Goal: Find specific page/section: Find specific page/section

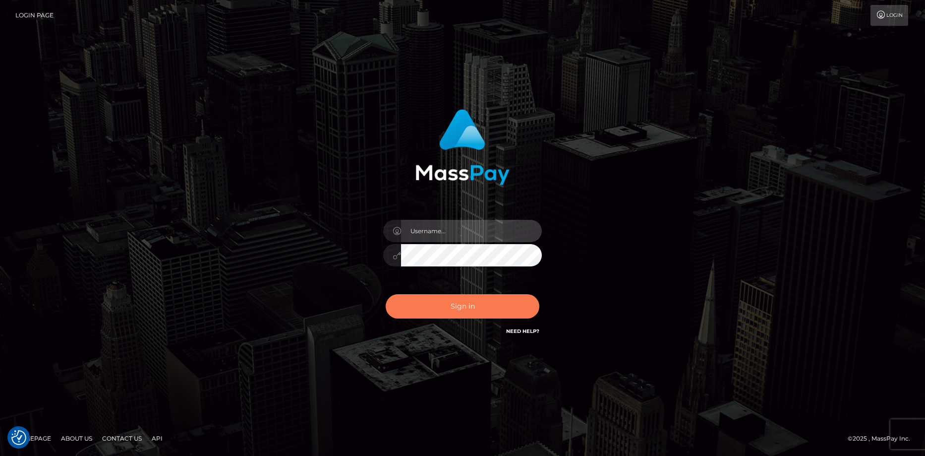
type input "Eduard Gavrilescu"
click at [500, 304] on button "Sign in" at bounding box center [463, 306] width 154 height 24
type input "Eduard Gavrilescu"
click at [498, 304] on button "Sign in" at bounding box center [463, 306] width 154 height 24
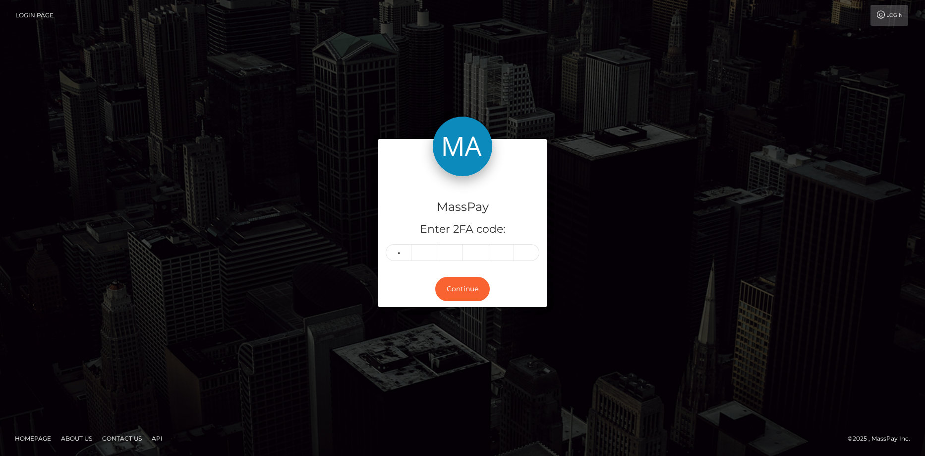
type input "5"
type input "1"
type input "4"
type input "5"
type input "2"
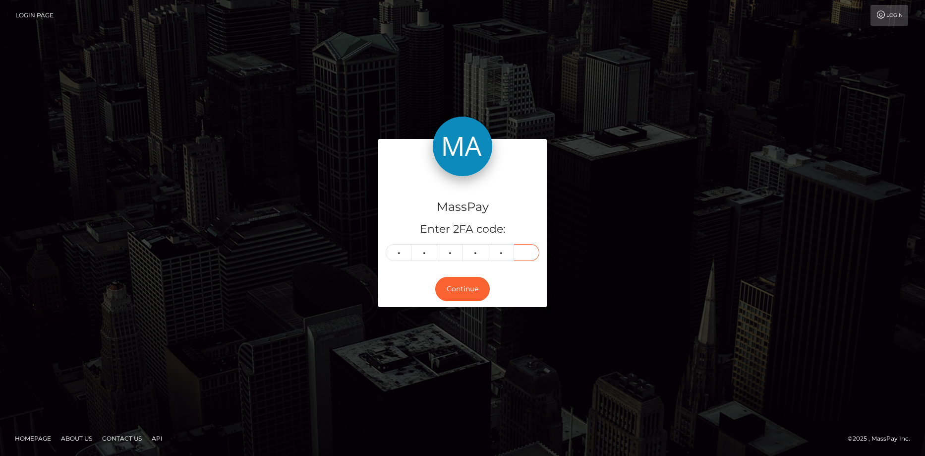
type input "7"
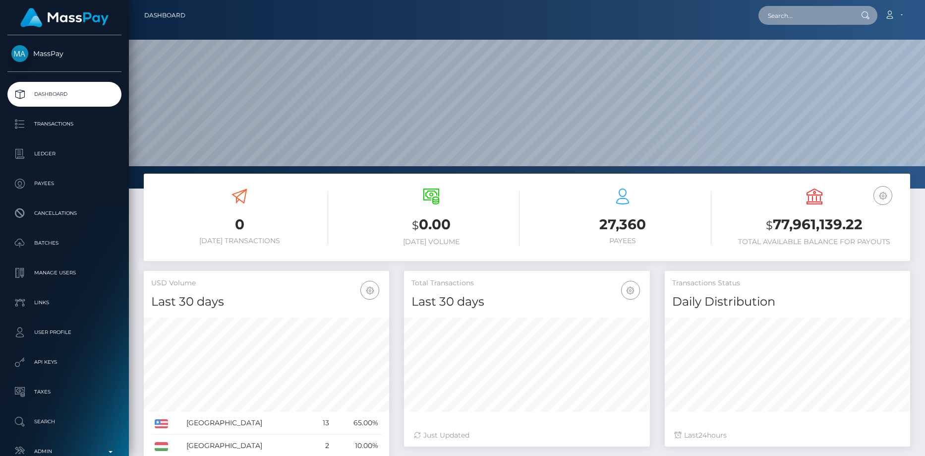
click at [806, 17] on input "text" at bounding box center [804, 15] width 93 height 19
paste input "azakharov04@gmail.com"
type input "azakharov04@gmail.com"
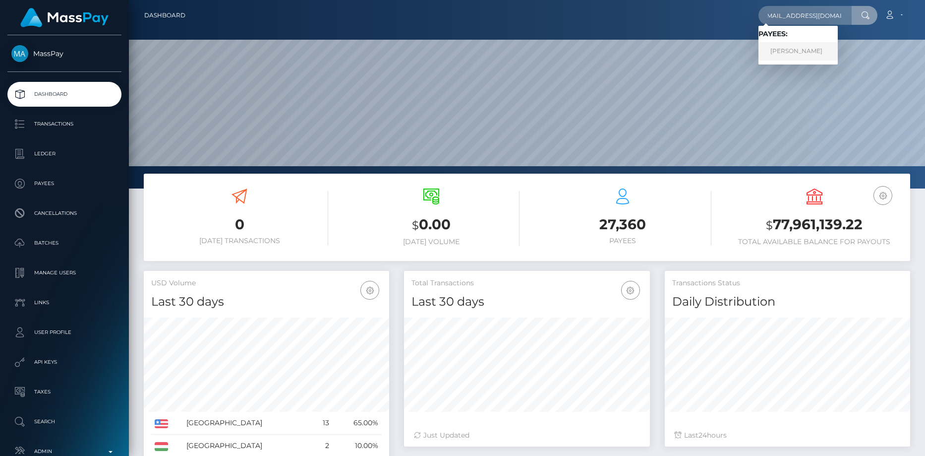
click at [791, 49] on link "ALEKSANDR ZAKHAROV" at bounding box center [797, 51] width 79 height 18
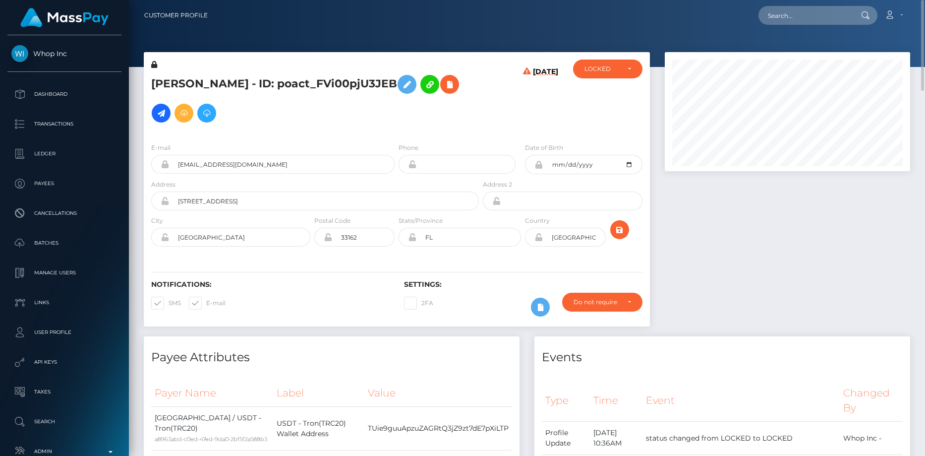
click at [221, 79] on h5 "[PERSON_NAME] - ID: poact_FVi00pjU3JEB" at bounding box center [312, 98] width 322 height 57
click at [221, 79] on h5 "ALEKSANDR ZAKHAROV - ID: poact_FVi00pjU3JEB" at bounding box center [312, 98] width 322 height 57
copy h5 "ALEKSANDR ZAKHAROV - ID: poact_FVi00pjU3JEB"
